Goal: Task Accomplishment & Management: Complete application form

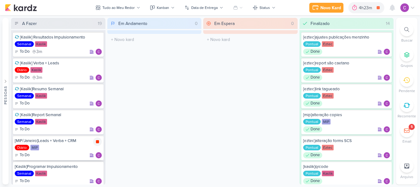
click at [97, 143] on icon at bounding box center [97, 141] width 3 height 3
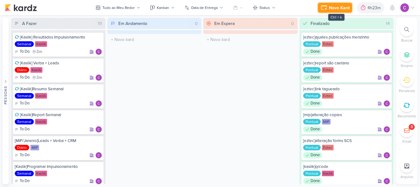
click at [346, 8] on div "Novo Kard" at bounding box center [339, 8] width 21 height 6
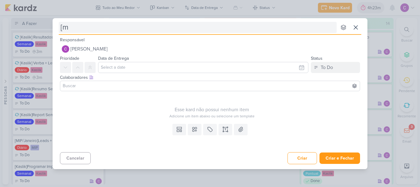
type input "[mi"
type input "[mip"
type input "[mip]"
type input "[mip]peças cc"
type input "[mip]peças ccobertura"
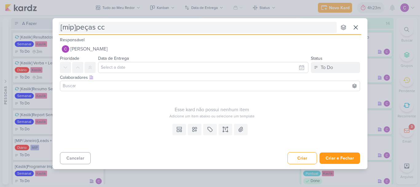
type input "[mip]peças c"
type input "[mip]peças cobertur"
type input "[mip]peças cobertura"
type input "[mip]peças cobertura interor"
type input "[mip]peças cobertura inter"
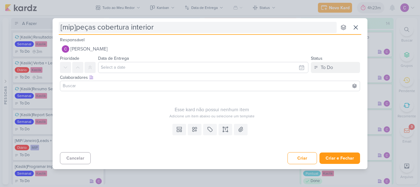
type input "[mip]peças cobertura interior"
type input "[mip]peças cobertura interior bh"
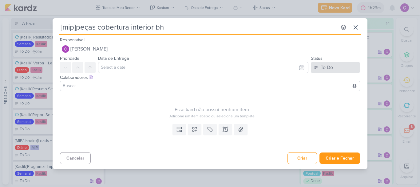
type input "[mip]peças cobertura interior bh"
click at [322, 67] on div "To Do" at bounding box center [327, 67] width 12 height 7
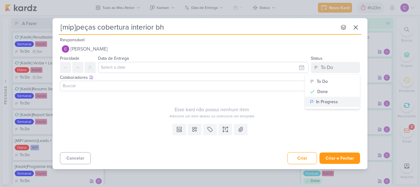
click at [328, 102] on div "In Progress" at bounding box center [327, 101] width 22 height 6
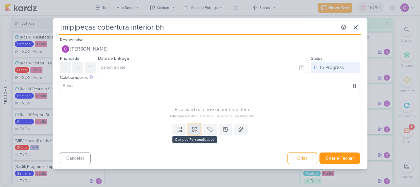
click at [197, 131] on icon at bounding box center [195, 129] width 6 height 6
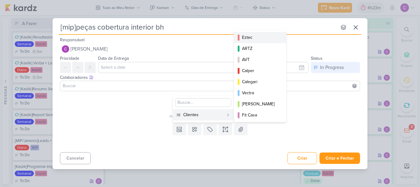
click at [256, 37] on div "Eztec" at bounding box center [260, 37] width 37 height 6
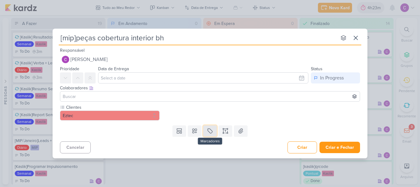
click at [212, 131] on icon at bounding box center [210, 131] width 6 height 6
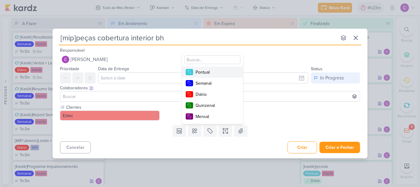
click at [209, 71] on div "Pontual" at bounding box center [216, 72] width 40 height 6
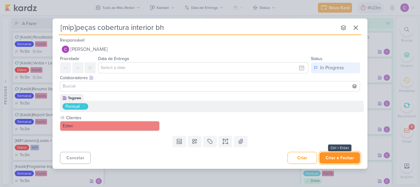
click at [339, 157] on button "Criar e Fechar" at bounding box center [340, 157] width 41 height 11
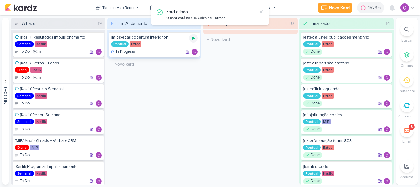
click at [195, 38] on icon at bounding box center [193, 38] width 5 height 5
